Goal: Find specific page/section

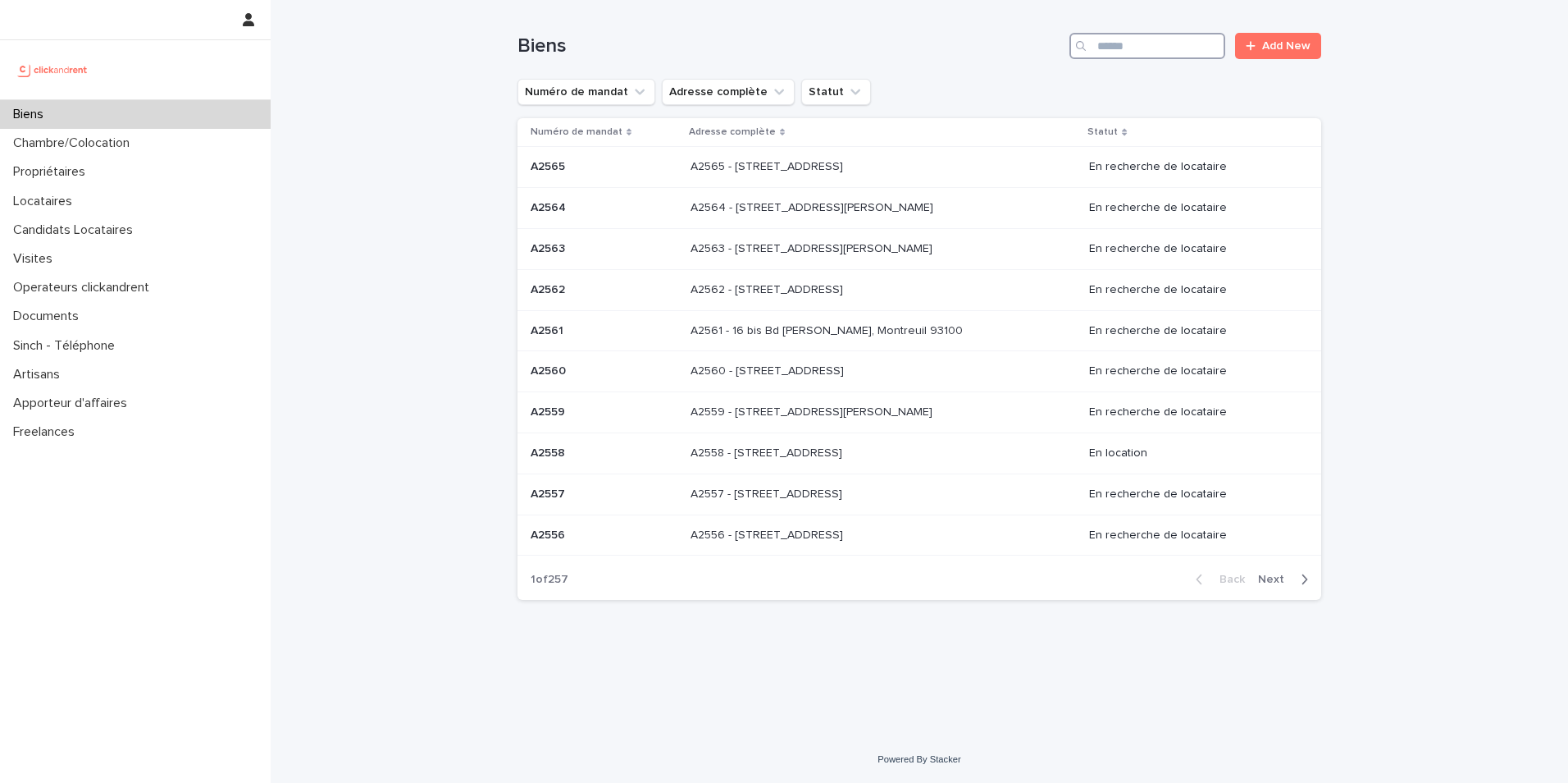
click at [1107, 40] on input "Search" at bounding box center [1147, 46] width 156 height 26
type input "*****"
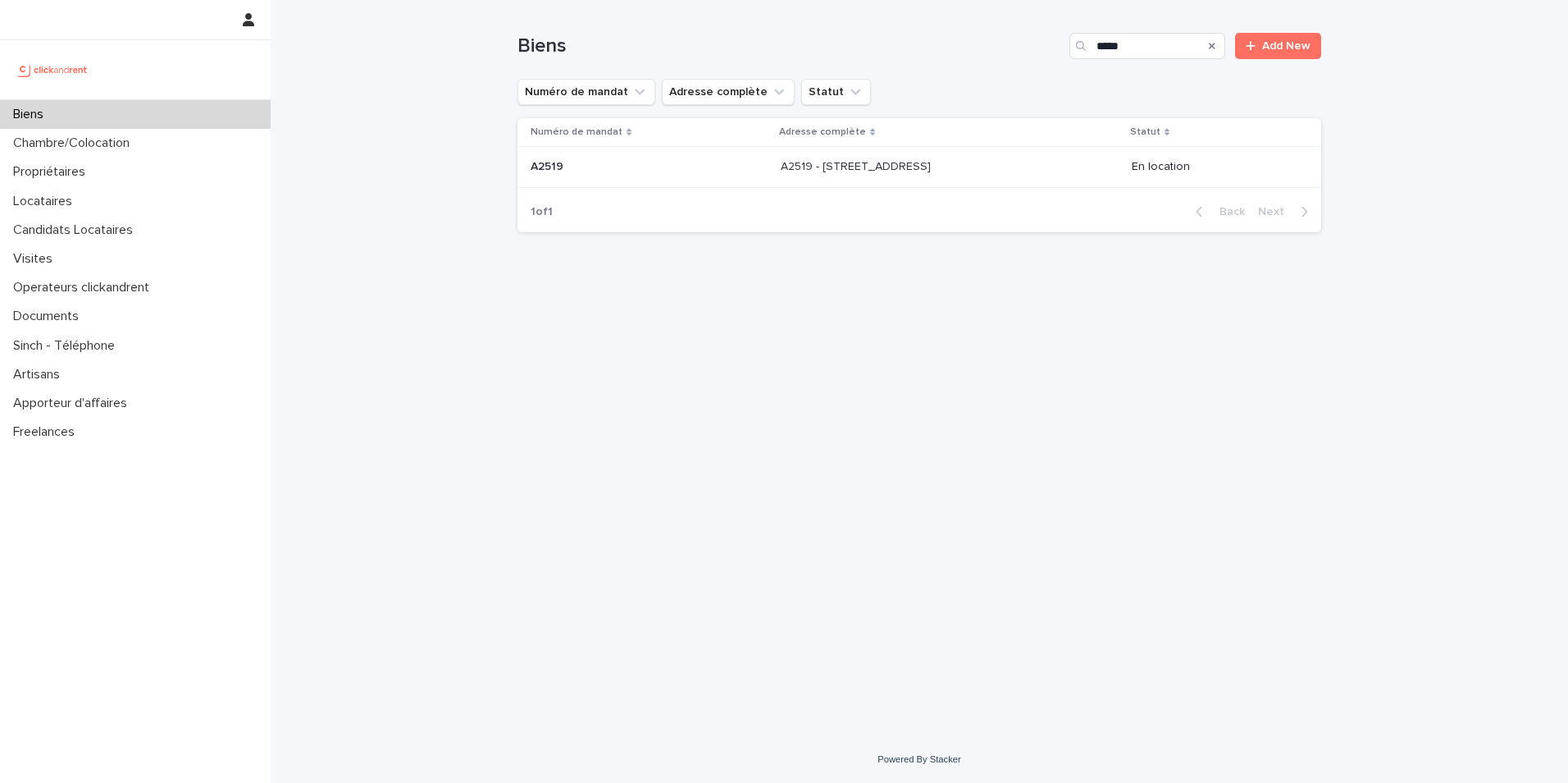
click at [659, 189] on div "Numéro de mandat Adresse complète Statut A2519 A2519 A2519 - [STREET_ADDRESS][G…" at bounding box center [920, 154] width 804 height 73
click at [654, 179] on div "A2519 A2519" at bounding box center [649, 166] width 237 height 27
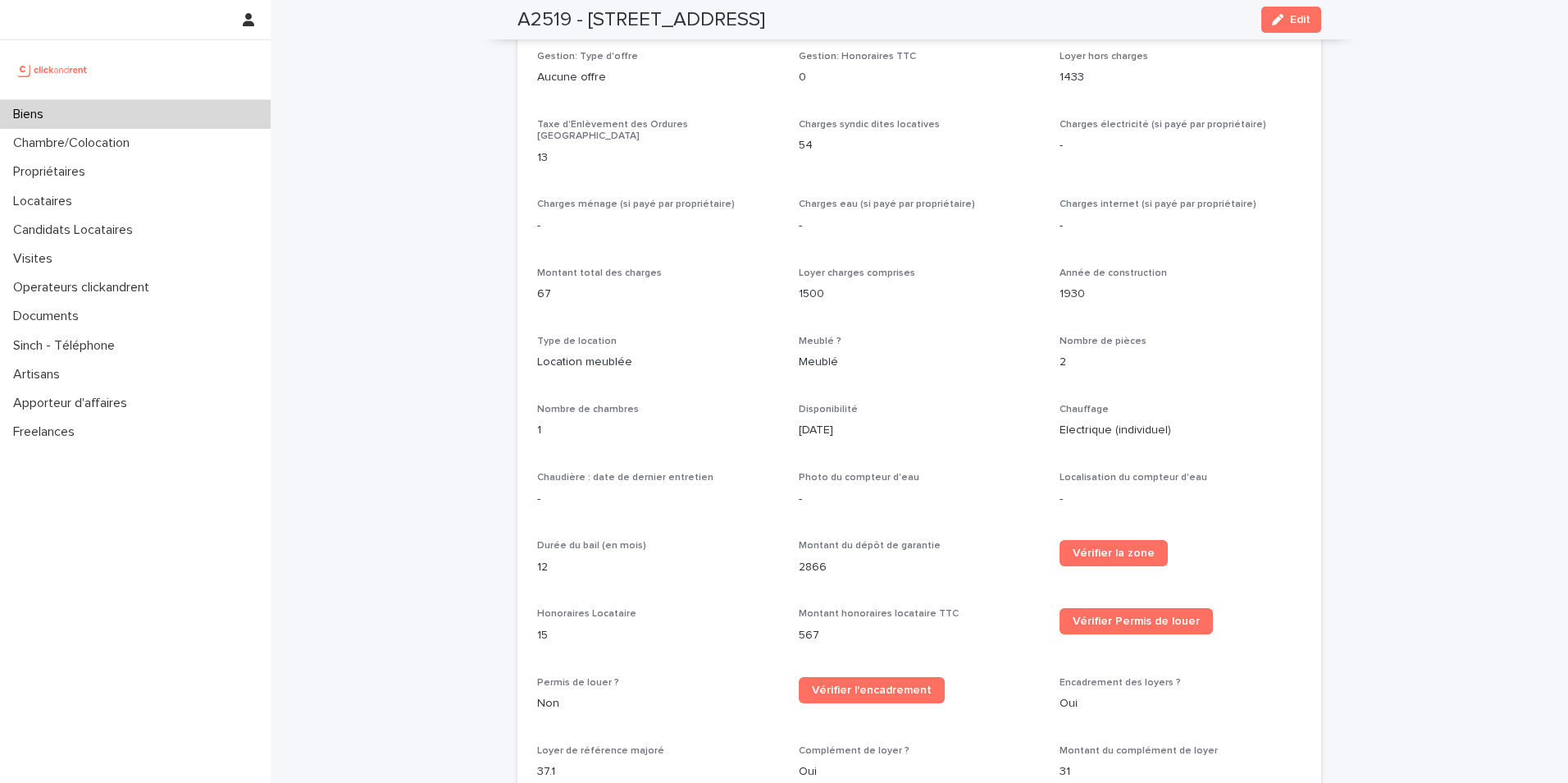
scroll to position [1067, 0]
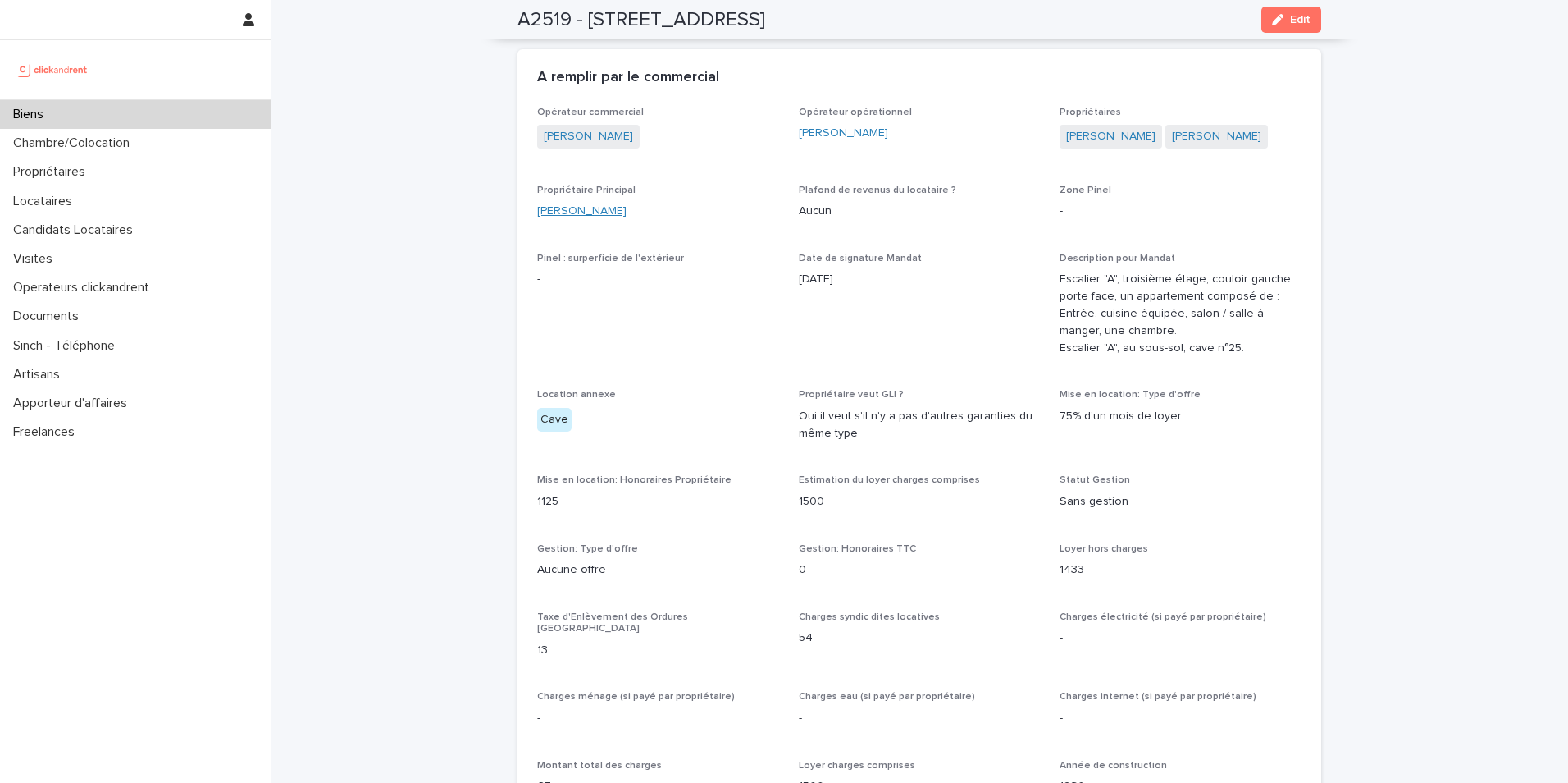
click at [577, 220] on link "[PERSON_NAME]" at bounding box center [582, 211] width 89 height 18
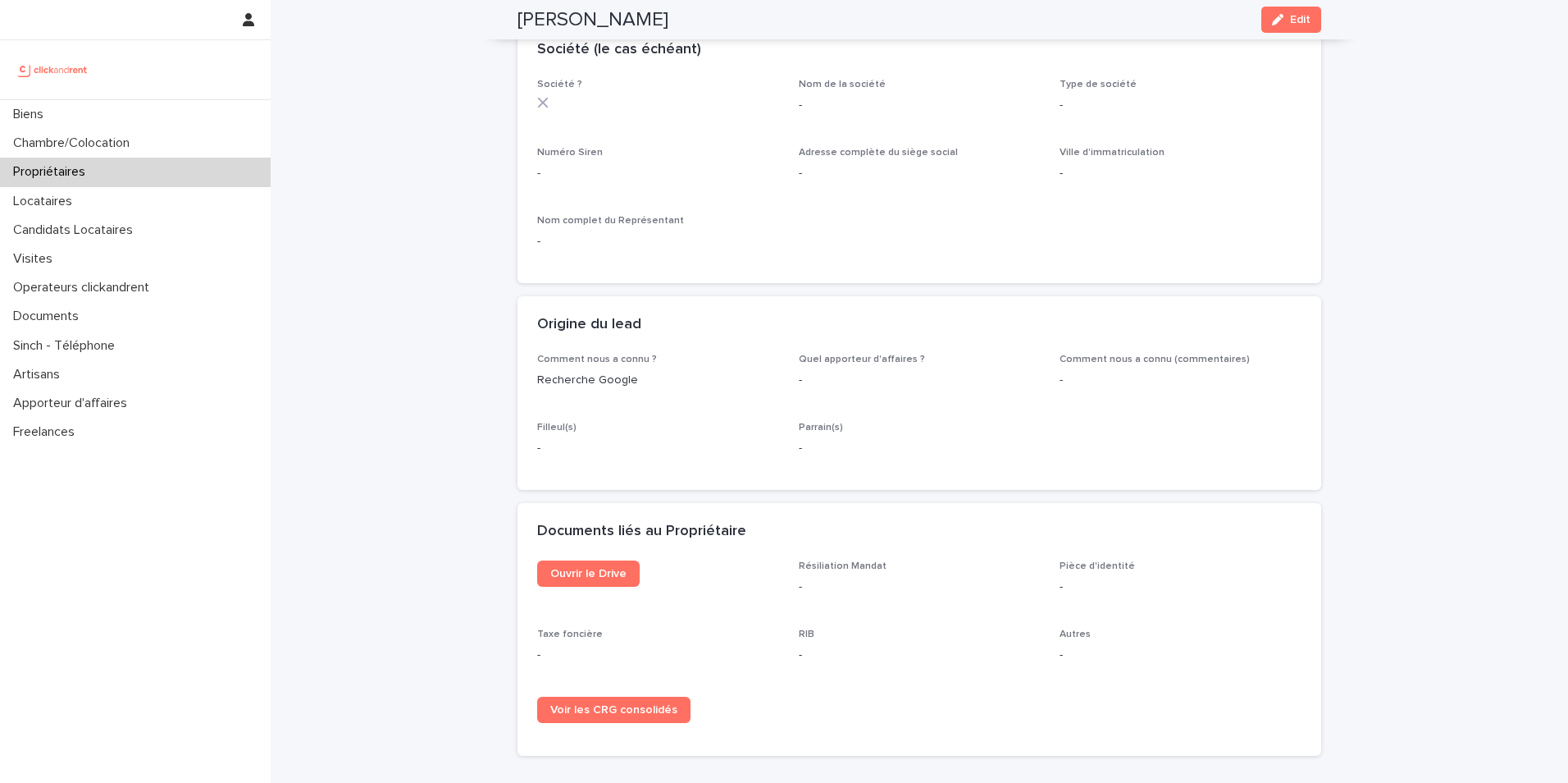
scroll to position [703, 0]
